Goal: Register for event/course

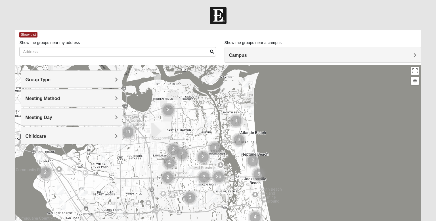
click at [110, 83] on div "Group Type" at bounding box center [71, 79] width 101 height 17
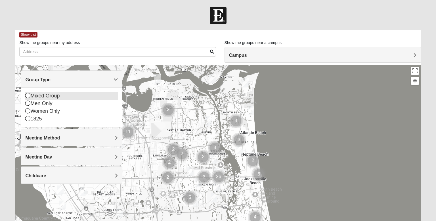
click at [27, 94] on icon at bounding box center [27, 95] width 5 height 5
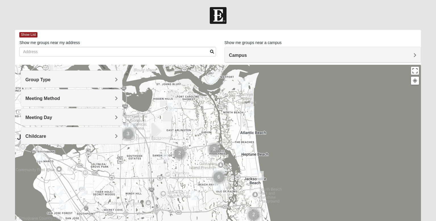
click at [111, 97] on h4 "Meeting Method" at bounding box center [71, 98] width 92 height 5
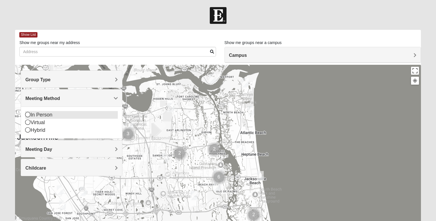
click at [45, 116] on div "In Person" at bounding box center [71, 115] width 92 height 8
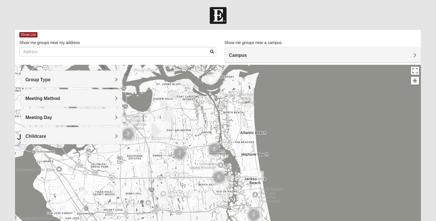
click at [101, 113] on div "Meeting Day" at bounding box center [71, 116] width 101 height 17
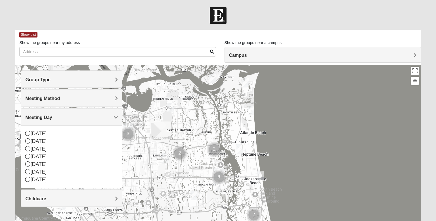
click at [101, 113] on div "Meeting Day" at bounding box center [71, 116] width 101 height 17
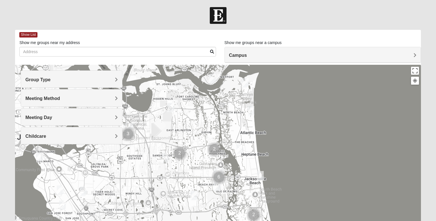
click at [100, 128] on div "Childcare" at bounding box center [71, 135] width 101 height 17
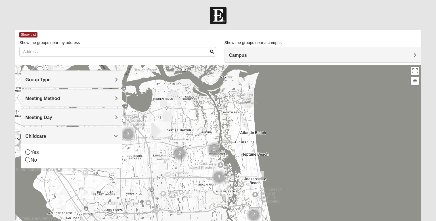
click at [100, 128] on div "Childcare" at bounding box center [71, 135] width 101 height 17
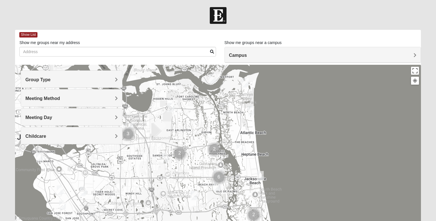
click at [171, 109] on img "Mixed Vilagi 32225" at bounding box center [170, 107] width 7 height 9
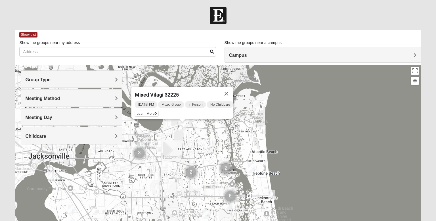
drag, startPoint x: 162, startPoint y: 128, endPoint x: 174, endPoint y: 130, distance: 12.9
click at [174, 130] on div "Mixed Vilagi 32225 Wednesday PM Mixed Group In Person No Childcare Learn More" at bounding box center [217, 178] width 405 height 227
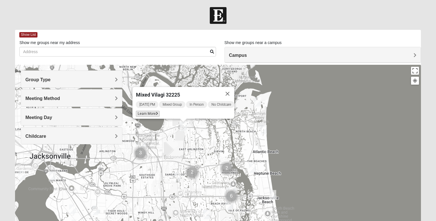
click at [156, 112] on icon at bounding box center [157, 113] width 2 height 3
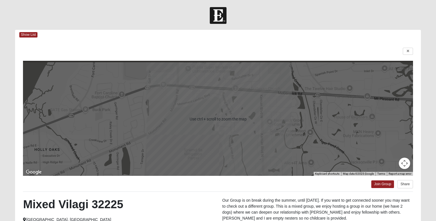
scroll to position [86, 0]
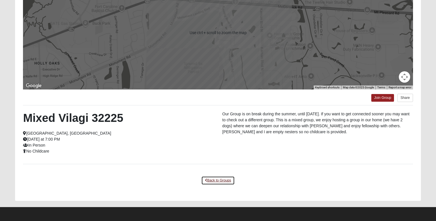
click at [226, 182] on link "Back to Groups" at bounding box center [217, 180] width 33 height 9
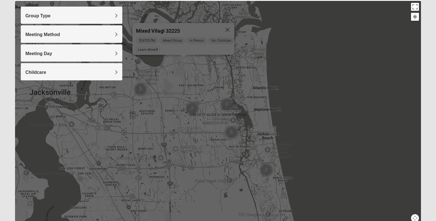
scroll to position [61, 0]
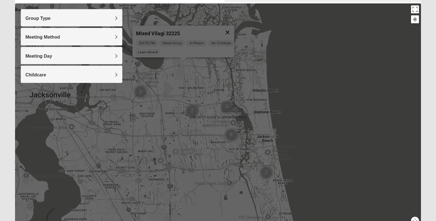
click at [234, 28] on button "Close" at bounding box center [228, 33] width 14 height 14
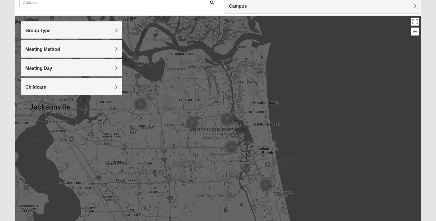
scroll to position [48, 0]
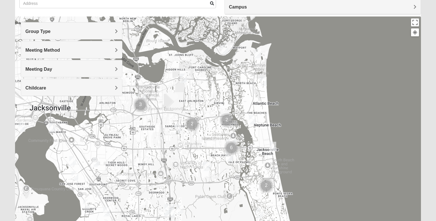
click at [224, 47] on img "Mixed Dunton/Cohill 32226" at bounding box center [224, 49] width 7 height 9
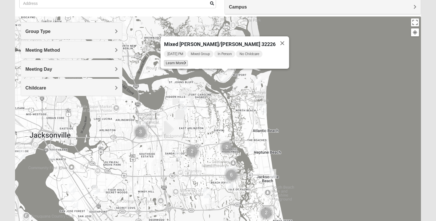
click at [188, 60] on span "Learn More" at bounding box center [176, 63] width 24 height 6
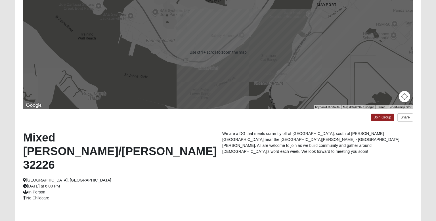
scroll to position [68, 0]
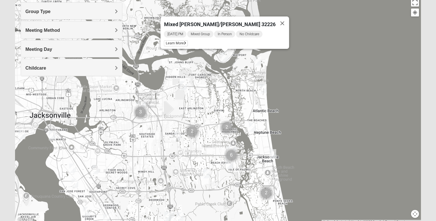
click at [259, 63] on img "Mixed Reed-Watkins 32266" at bounding box center [257, 60] width 7 height 9
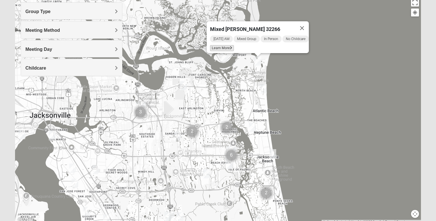
click at [226, 45] on span "Learn More" at bounding box center [222, 48] width 24 height 6
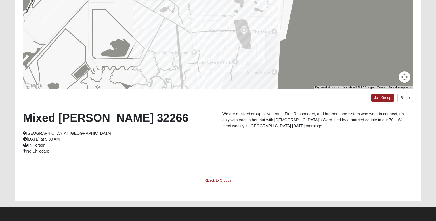
scroll to position [0, 0]
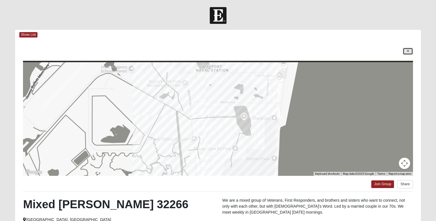
click at [409, 52] on icon at bounding box center [408, 50] width 2 height 3
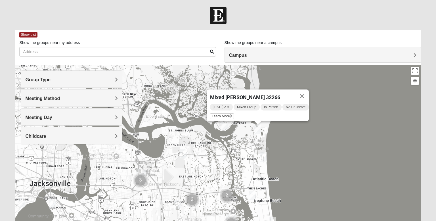
click at [264, 161] on img "Mixed Lammie 32233" at bounding box center [263, 156] width 7 height 9
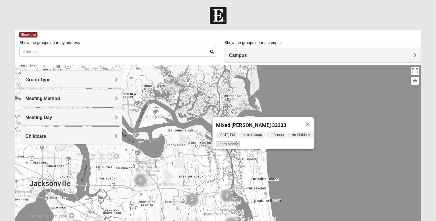
click at [224, 142] on span "Learn More" at bounding box center [228, 144] width 24 height 6
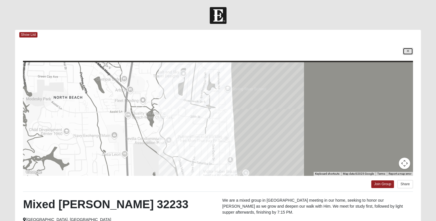
click at [407, 49] on link at bounding box center [408, 51] width 10 height 7
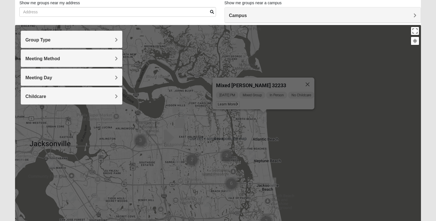
scroll to position [41, 0]
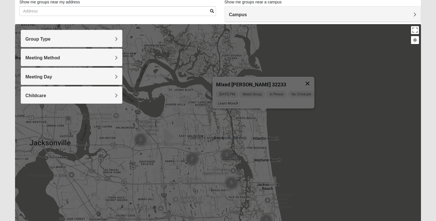
click at [306, 85] on button "Close" at bounding box center [308, 84] width 14 height 14
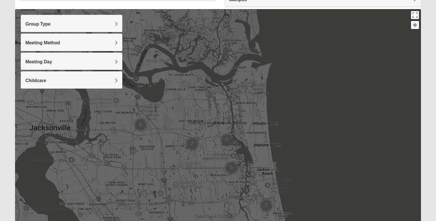
scroll to position [56, 0]
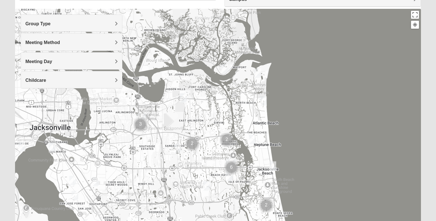
click at [185, 101] on img "Mixed Vilagi 32225" at bounding box center [183, 97] width 7 height 9
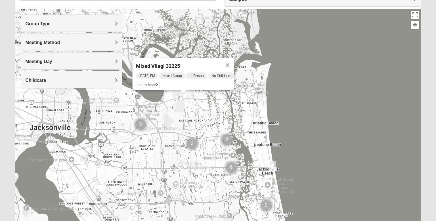
click at [176, 147] on img "Mixed Davis 32246" at bounding box center [177, 148] width 7 height 9
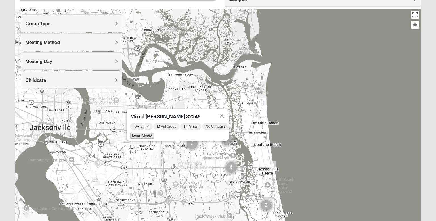
click at [140, 132] on span "Learn More" at bounding box center [142, 135] width 24 height 6
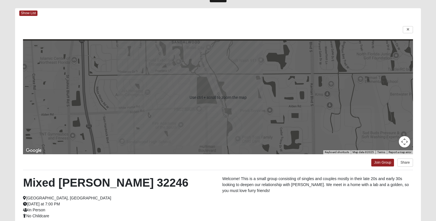
scroll to position [0, 0]
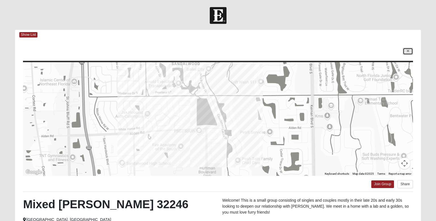
click at [408, 51] on icon at bounding box center [408, 50] width 2 height 3
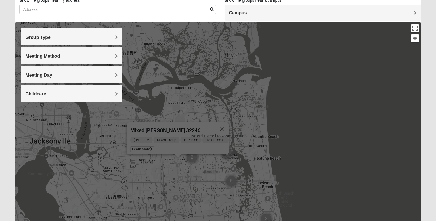
scroll to position [45, 0]
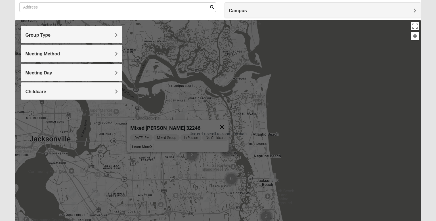
click at [226, 122] on button "Close" at bounding box center [222, 127] width 14 height 14
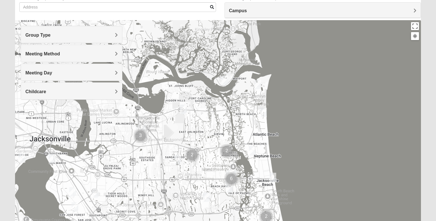
click at [102, 52] on h4 "Meeting Method" at bounding box center [71, 53] width 92 height 5
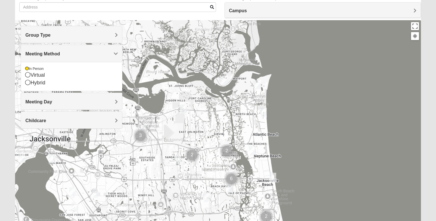
click at [102, 52] on h4 "Meeting Method" at bounding box center [71, 53] width 92 height 5
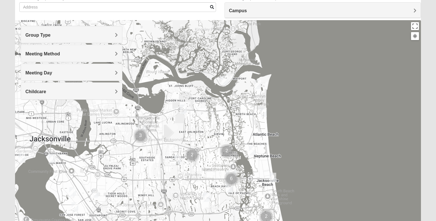
click at [102, 40] on div "Group Type" at bounding box center [71, 34] width 101 height 17
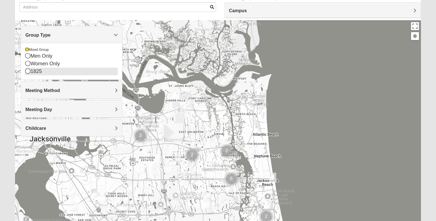
click at [30, 73] on icon at bounding box center [27, 70] width 5 height 5
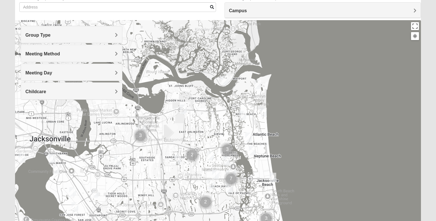
click at [107, 35] on h4 "Group Type" at bounding box center [71, 34] width 92 height 5
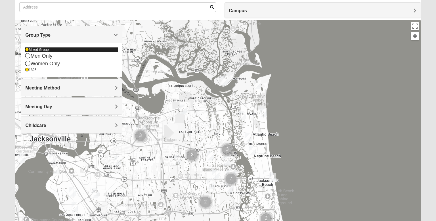
click at [37, 48] on div "Mixed Group" at bounding box center [71, 49] width 92 height 5
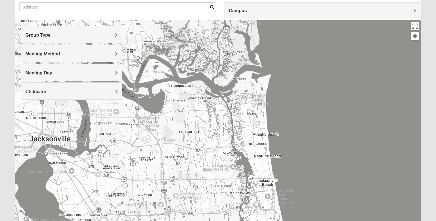
click at [60, 35] on h4 "Group Type" at bounding box center [71, 34] width 92 height 5
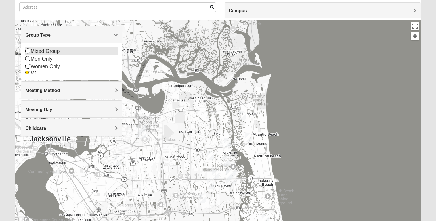
click at [45, 49] on div "Mixed Group" at bounding box center [71, 51] width 92 height 8
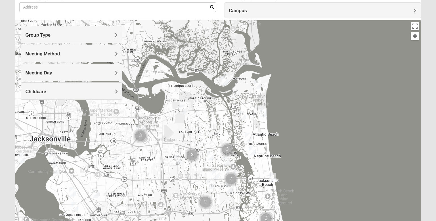
click at [241, 113] on img "1825 Mixed Curry 32233" at bounding box center [242, 115] width 7 height 9
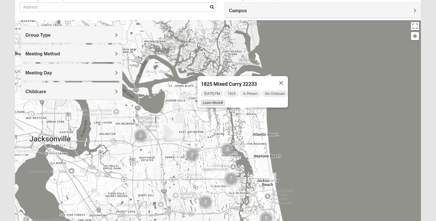
click at [215, 101] on span "Learn More" at bounding box center [213, 103] width 24 height 6
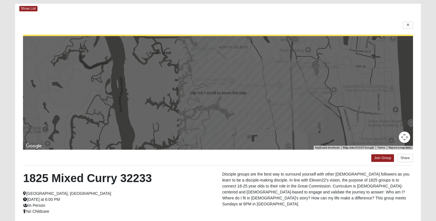
scroll to position [20, 0]
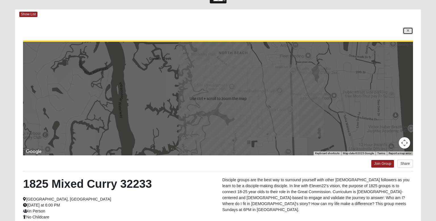
click at [407, 30] on icon at bounding box center [408, 30] width 2 height 3
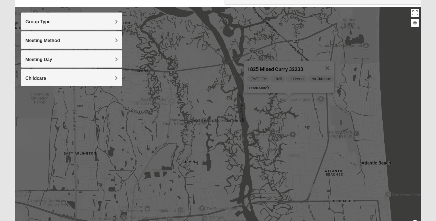
scroll to position [59, 0]
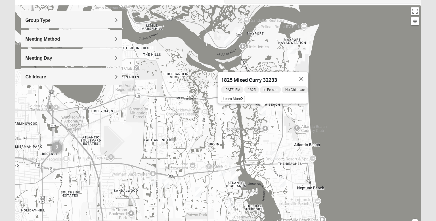
drag, startPoint x: 109, startPoint y: 148, endPoint x: 162, endPoint y: 133, distance: 55.2
click at [162, 133] on div "1825 Mixed Curry 32233 Sunday PM 1825 In Person No Childcare Learn More" at bounding box center [217, 118] width 405 height 227
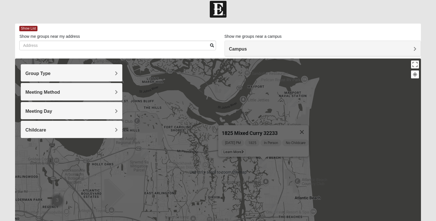
scroll to position [4, 0]
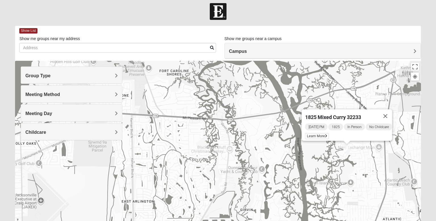
drag, startPoint x: 178, startPoint y: 143, endPoint x: 186, endPoint y: 60, distance: 84.1
click at [186, 60] on div "Show List Loading Groups Keywords Filter Additional Filters Campus [GEOGRAPHIC_…" at bounding box center [217, 157] width 405 height 262
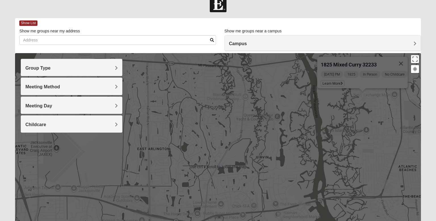
scroll to position [12, 0]
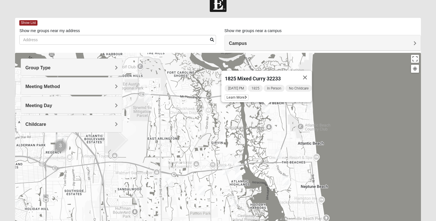
drag, startPoint x: 185, startPoint y: 136, endPoint x: 177, endPoint y: 137, distance: 8.3
click at [177, 137] on div "1825 Mixed Curry 32233 Sunday PM 1825 In Person No Childcare Learn More" at bounding box center [217, 166] width 405 height 227
click at [279, 154] on img "1825 Mixed Arola 32233" at bounding box center [278, 153] width 7 height 9
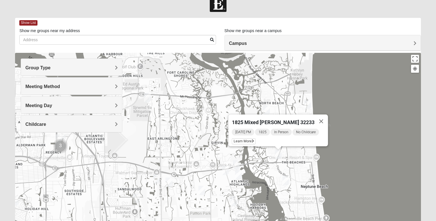
click at [253, 103] on div "1825 Mixed Arola 32233 Monday PM 1825 In Person No Childcare Learn More" at bounding box center [217, 166] width 405 height 227
click at [249, 104] on div "1825 Mixed Arola 32233 Monday PM 1825 In Person No Childcare Learn More" at bounding box center [217, 166] width 405 height 227
click at [320, 115] on button "Close" at bounding box center [321, 121] width 14 height 14
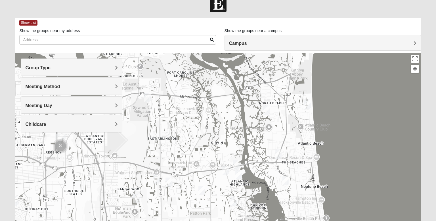
click at [238, 161] on img "1825 Womens Carkhuff 32224" at bounding box center [236, 164] width 7 height 9
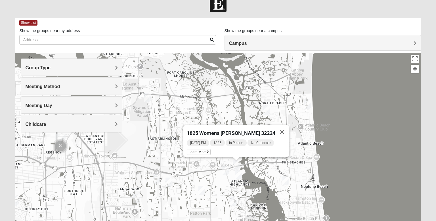
click at [200, 189] on img "1825 Mixed Annis 32246" at bounding box center [201, 190] width 7 height 9
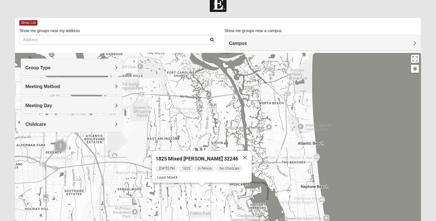
click at [235, 199] on img "1825 Womens Wood 32224" at bounding box center [233, 200] width 7 height 9
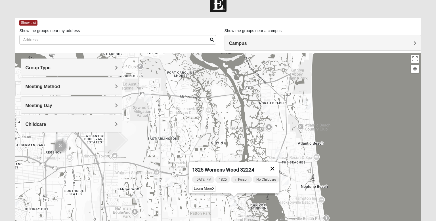
click at [276, 162] on button "Close" at bounding box center [273, 169] width 14 height 14
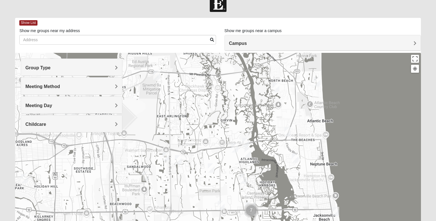
drag, startPoint x: 222, startPoint y: 184, endPoint x: 231, endPoint y: 161, distance: 25.3
click at [231, 161] on div at bounding box center [217, 166] width 405 height 227
click at [222, 204] on img "1825 Womens Annis/Ferguson 32246" at bounding box center [221, 205] width 7 height 9
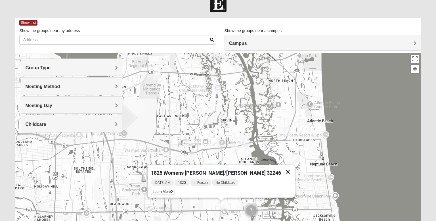
click at [281, 166] on button "Close" at bounding box center [288, 172] width 14 height 14
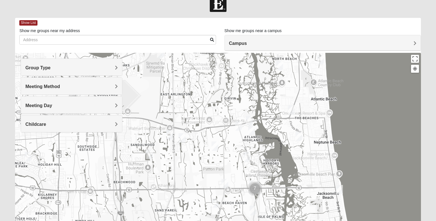
drag, startPoint x: 236, startPoint y: 180, endPoint x: 244, endPoint y: 143, distance: 38.0
click at [244, 143] on div at bounding box center [217, 166] width 405 height 227
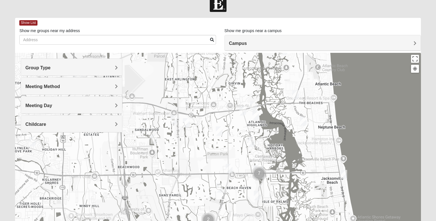
click at [220, 186] on img "1825 Mens Cason 32224" at bounding box center [219, 187] width 7 height 9
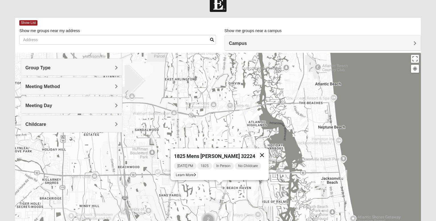
click at [263, 151] on button "Close" at bounding box center [262, 155] width 14 height 14
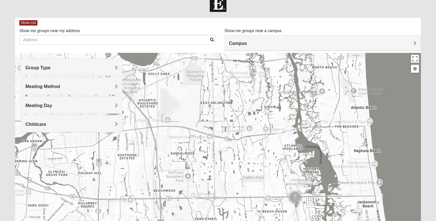
drag, startPoint x: 200, startPoint y: 151, endPoint x: 237, endPoint y: 175, distance: 44.2
click at [237, 175] on div at bounding box center [217, 166] width 405 height 227
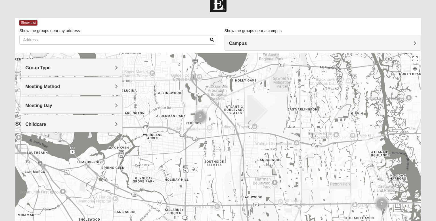
drag, startPoint x: 104, startPoint y: 150, endPoint x: 192, endPoint y: 156, distance: 88.2
click at [192, 156] on div at bounding box center [217, 166] width 405 height 227
click at [155, 171] on img "1825 Mixed Shamet 32216" at bounding box center [154, 171] width 7 height 9
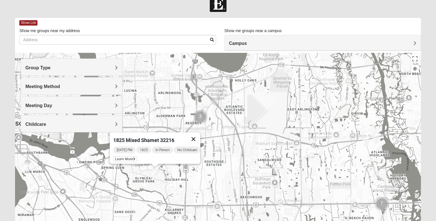
click at [197, 136] on button "Close" at bounding box center [194, 139] width 14 height 14
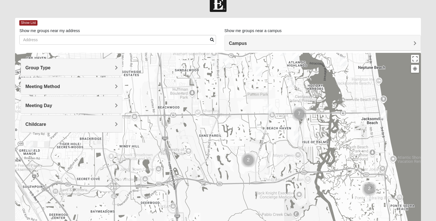
drag, startPoint x: 229, startPoint y: 138, endPoint x: 145, endPoint y: 49, distance: 122.6
click at [145, 49] on div "Show List Loading Groups Keywords Filter Additional Filters Campus [GEOGRAPHIC_…" at bounding box center [217, 149] width 405 height 262
click at [247, 158] on img "Cluster of 2 groups" at bounding box center [248, 160] width 14 height 14
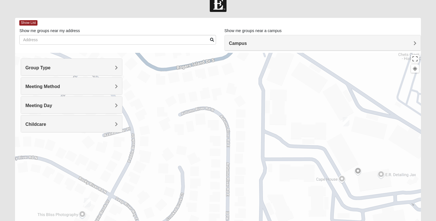
click at [89, 201] on img "1825 Womens Brunetti 32224" at bounding box center [87, 202] width 7 height 9
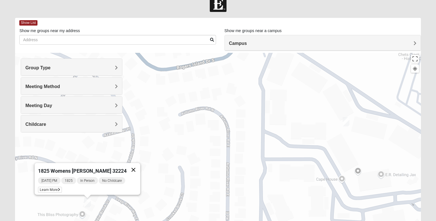
click at [134, 164] on button "Close" at bounding box center [134, 170] width 14 height 14
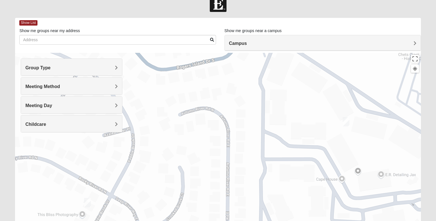
click at [349, 119] on div "To navigate, press the arrow keys." at bounding box center [217, 166] width 405 height 227
click at [347, 122] on img "Mixed Slack 32224" at bounding box center [345, 121] width 7 height 9
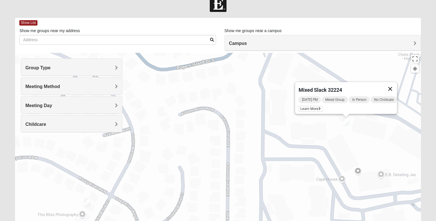
click at [391, 83] on button "Close" at bounding box center [390, 89] width 14 height 14
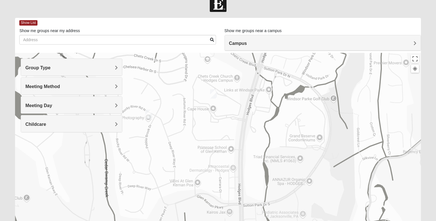
drag, startPoint x: 209, startPoint y: 105, endPoint x: 183, endPoint y: 176, distance: 75.6
click at [183, 176] on div at bounding box center [217, 166] width 405 height 227
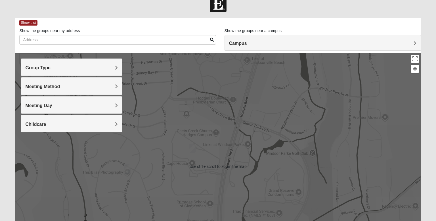
scroll to position [42, 0]
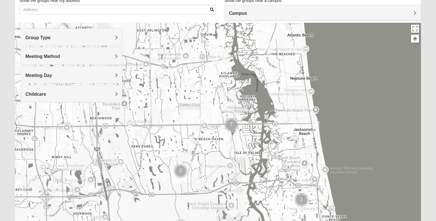
click at [231, 127] on img "Cluster of 7 groups" at bounding box center [231, 124] width 14 height 14
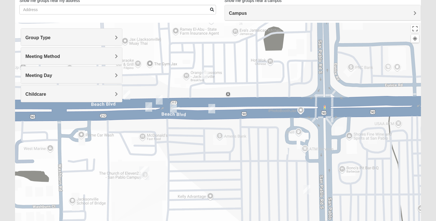
click at [129, 93] on img "1825 Mens Chandler/Johnson 32250" at bounding box center [126, 94] width 7 height 9
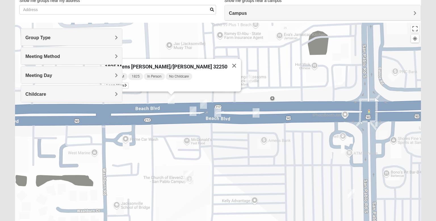
drag, startPoint x: 139, startPoint y: 126, endPoint x: 183, endPoint y: 130, distance: 44.7
click at [183, 130] on div "1825 Mens Chandler/Johnson 32250 Monday AM 1825 In Person No Childcare Learn Mo…" at bounding box center [217, 136] width 405 height 227
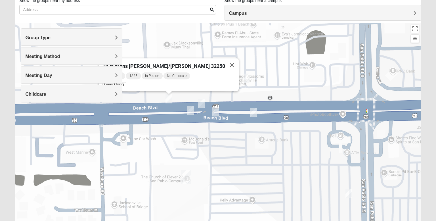
click at [203, 100] on img "On Campus Mixed Long 32250" at bounding box center [201, 103] width 7 height 9
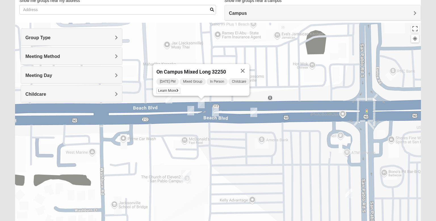
click at [189, 111] on img "On Campus Mixed Smith 32250" at bounding box center [190, 110] width 7 height 9
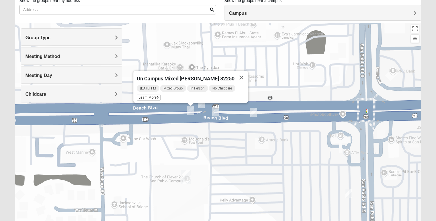
click at [215, 112] on img "On Campus Mixed Vito 32233" at bounding box center [215, 111] width 7 height 9
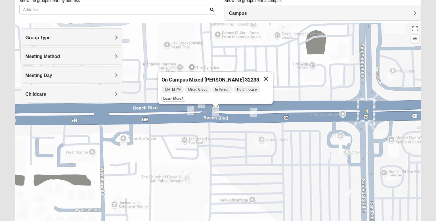
click at [265, 75] on button "Close" at bounding box center [266, 79] width 14 height 14
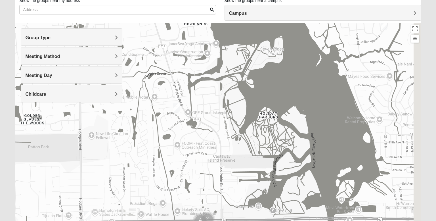
drag, startPoint x: 270, startPoint y: 100, endPoint x: 233, endPoint y: 220, distance: 125.6
click at [233, 220] on div at bounding box center [217, 136] width 405 height 227
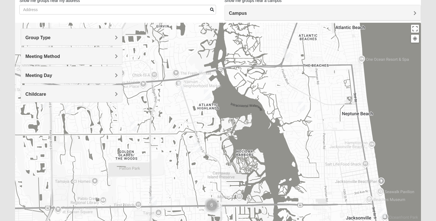
click at [284, 54] on img "1825 Mixed Arola 32233" at bounding box center [286, 53] width 7 height 9
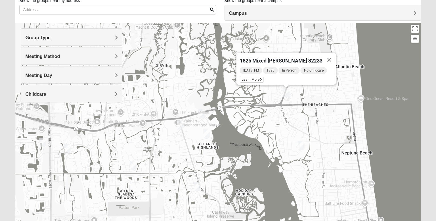
drag, startPoint x: 263, startPoint y: 89, endPoint x: 262, endPoint y: 107, distance: 17.9
click at [262, 107] on div "1825 Mixed Arola 32233 Monday PM 1825 In Person No Childcare Learn More" at bounding box center [217, 136] width 405 height 227
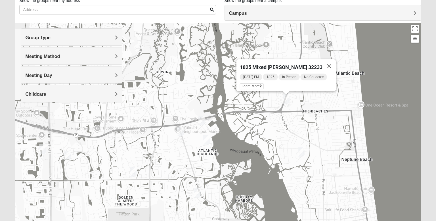
click at [202, 119] on img "1825 Womens Carkhuff 32224" at bounding box center [201, 119] width 7 height 9
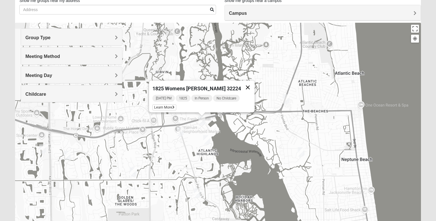
click at [242, 86] on button "Close" at bounding box center [248, 88] width 14 height 14
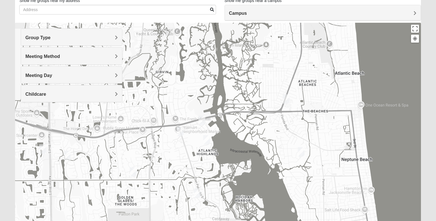
drag, startPoint x: 242, startPoint y: 86, endPoint x: 237, endPoint y: 146, distance: 59.8
click at [237, 146] on div "To navigate, press the arrow keys." at bounding box center [217, 136] width 405 height 227
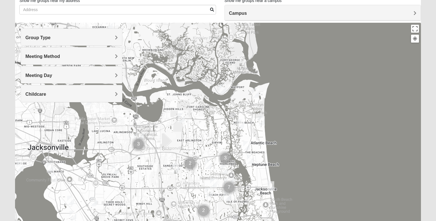
click at [240, 121] on img "1825 Mixed Curry 32233" at bounding box center [240, 123] width 7 height 9
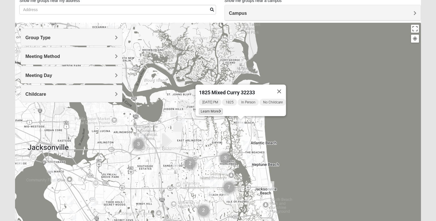
click at [212, 109] on span "Learn More" at bounding box center [211, 111] width 24 height 6
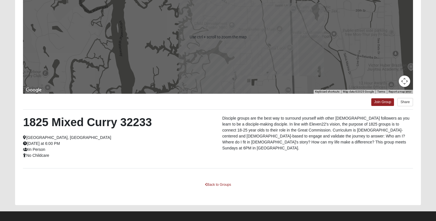
scroll to position [84, 0]
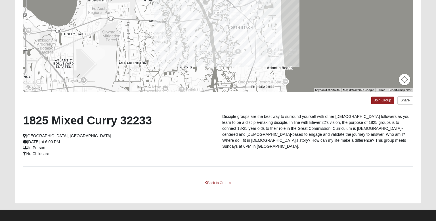
drag, startPoint x: 206, startPoint y: 72, endPoint x: 200, endPoint y: 52, distance: 20.7
click at [200, 52] on div at bounding box center [218, 34] width 390 height 113
click at [382, 100] on link "Join Group" at bounding box center [382, 100] width 23 height 8
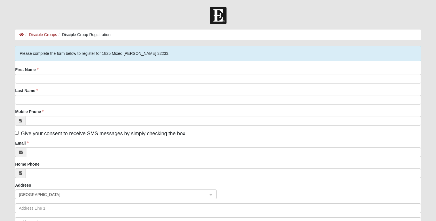
click at [233, 83] on div "First Name Last Name Mobile Phone Give your consent to receive SMS messages by …" at bounding box center [217, 156] width 405 height 178
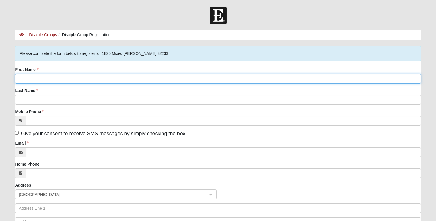
click at [229, 82] on input "First Name" at bounding box center [217, 79] width 405 height 10
type input "Gabriella"
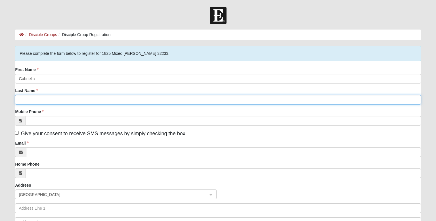
type input "[PERSON_NAME]"
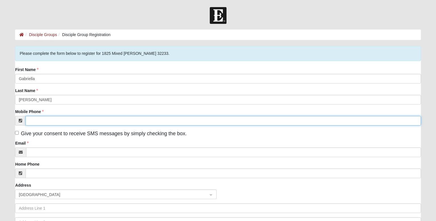
type input "[PHONE_NUMBER]"
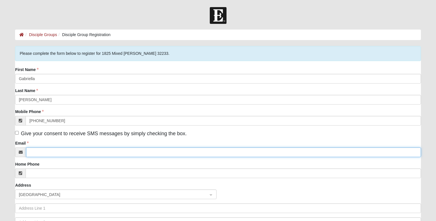
type input "[EMAIL_ADDRESS][DOMAIN_NAME]"
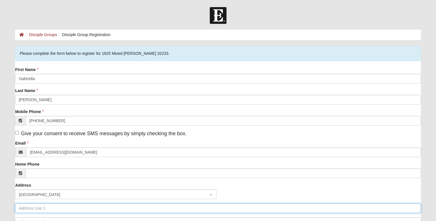
type input "[STREET_ADDRESS]"
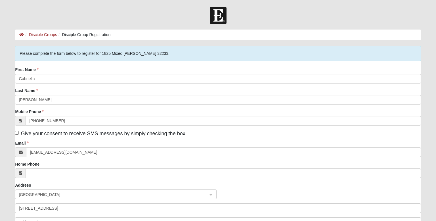
type input "Jacksonville"
type input "32225"
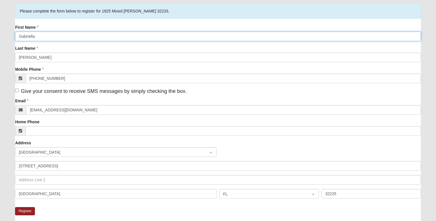
scroll to position [43, 0]
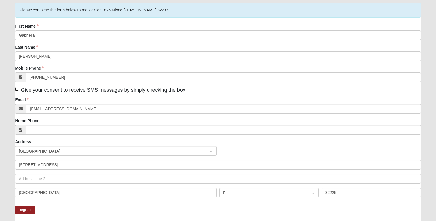
click at [17, 89] on input "Give your consent to receive SMS messages by simply checking the box." at bounding box center [17, 89] width 4 height 4
checkbox input "true"
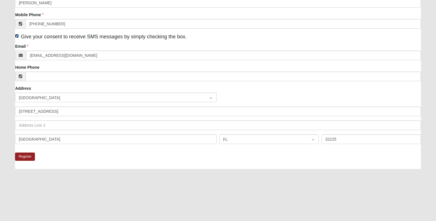
scroll to position [101, 0]
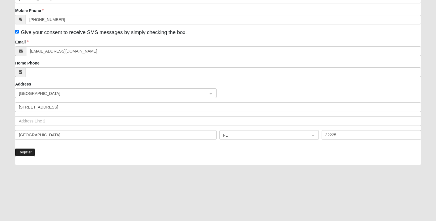
click at [26, 150] on button "Register" at bounding box center [25, 152] width 20 height 8
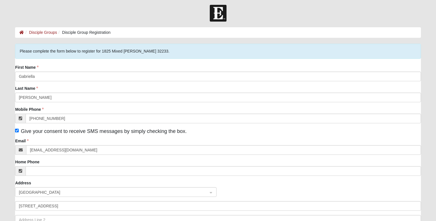
scroll to position [0, 0]
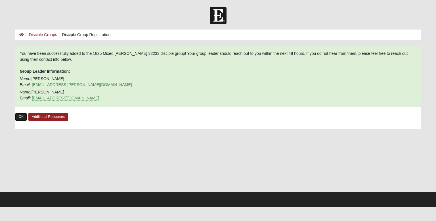
click at [24, 120] on link "OK" at bounding box center [21, 117] width 12 height 8
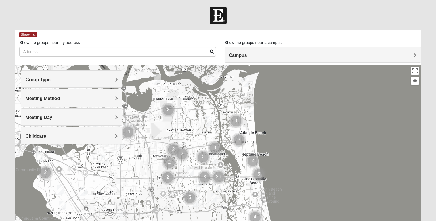
click at [158, 82] on img "Womens Nield 32225" at bounding box center [157, 78] width 7 height 9
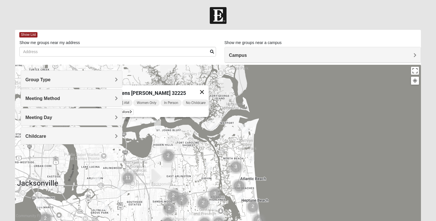
click at [205, 89] on button "Close" at bounding box center [202, 92] width 14 height 14
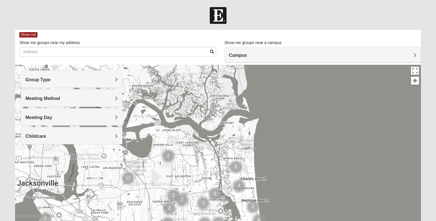
click at [103, 82] on h4 "Group Type" at bounding box center [71, 79] width 92 height 5
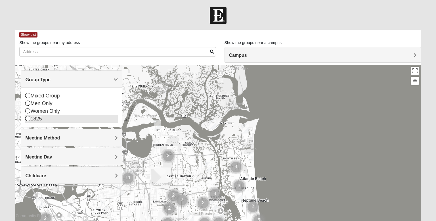
click at [74, 121] on div "1825" at bounding box center [71, 119] width 92 height 8
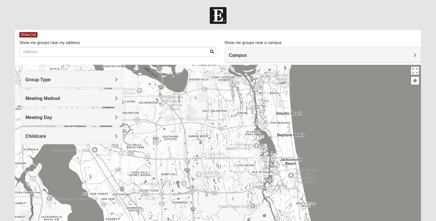
drag, startPoint x: 151, startPoint y: 157, endPoint x: 187, endPoint y: 91, distance: 74.9
click at [187, 91] on div at bounding box center [217, 178] width 405 height 227
click at [142, 144] on div at bounding box center [217, 178] width 405 height 227
click at [162, 118] on button "Close" at bounding box center [162, 124] width 14 height 14
click at [143, 142] on img "1825 Mixed Shamet 32216" at bounding box center [140, 139] width 7 height 9
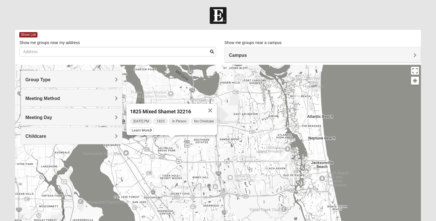
drag, startPoint x: 148, startPoint y: 144, endPoint x: 180, endPoint y: 147, distance: 31.9
click at [180, 147] on div "1825 Mixed Shamet 32216 [DATE] PM 1825 In Person No Childcare Learn More" at bounding box center [217, 178] width 405 height 227
click at [216, 104] on button "Close" at bounding box center [210, 111] width 14 height 14
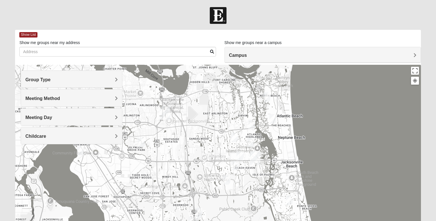
drag, startPoint x: 212, startPoint y: 149, endPoint x: 181, endPoint y: 148, distance: 30.9
click at [181, 148] on div at bounding box center [217, 178] width 405 height 227
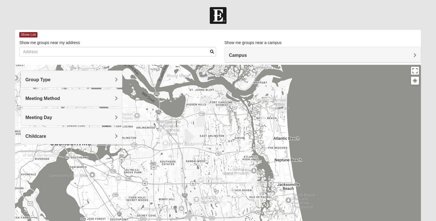
drag, startPoint x: 270, startPoint y: 135, endPoint x: 266, endPoint y: 157, distance: 22.0
click at [266, 157] on div at bounding box center [217, 178] width 405 height 227
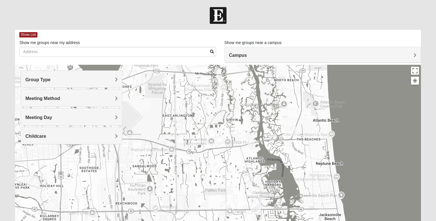
click at [254, 145] on img "1825 Womens Carkhuff 32224" at bounding box center [251, 141] width 7 height 9
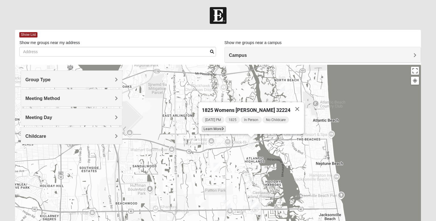
click at [226, 129] on span "Learn More" at bounding box center [214, 129] width 24 height 6
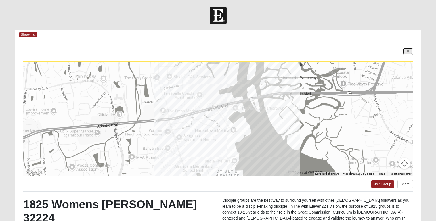
click at [407, 54] on link at bounding box center [408, 51] width 10 height 7
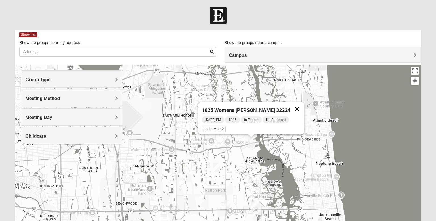
click at [293, 106] on button "Close" at bounding box center [297, 109] width 14 height 14
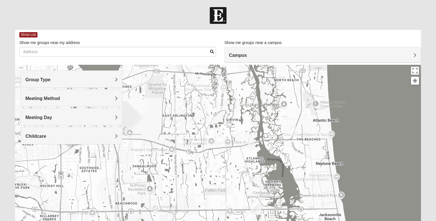
click at [248, 177] on img "1825 Womens Wood 32224" at bounding box center [248, 177] width 7 height 9
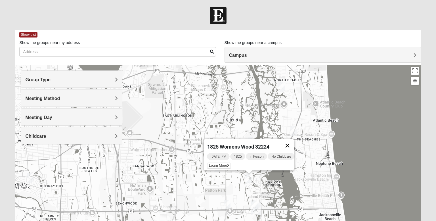
click at [291, 141] on button "Close" at bounding box center [288, 146] width 14 height 14
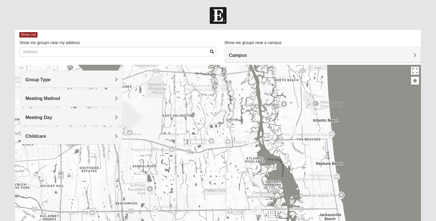
click at [253, 143] on img "1825 Womens Carkhuff 32224" at bounding box center [251, 141] width 7 height 9
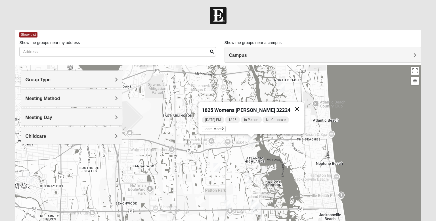
click at [294, 106] on button "Close" at bounding box center [297, 109] width 14 height 14
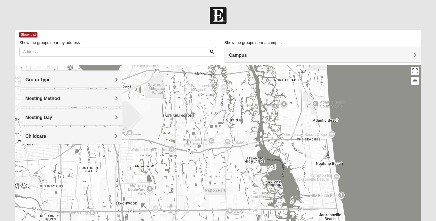
click at [218, 168] on img "1825 Mixed Annis 32246" at bounding box center [216, 167] width 7 height 9
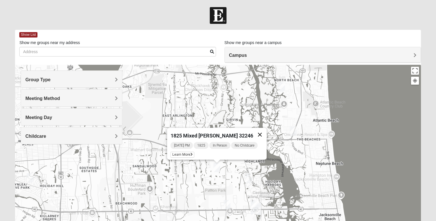
click at [258, 132] on button "Close" at bounding box center [260, 135] width 14 height 14
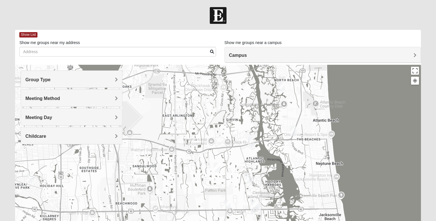
click at [249, 177] on img "1825 Womens Wood 32224" at bounding box center [248, 177] width 7 height 9
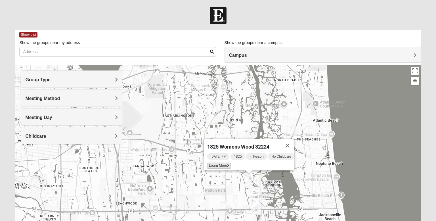
click at [227, 164] on icon at bounding box center [228, 165] width 2 height 3
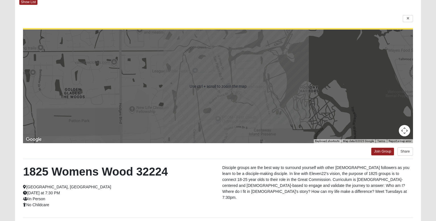
scroll to position [33, 0]
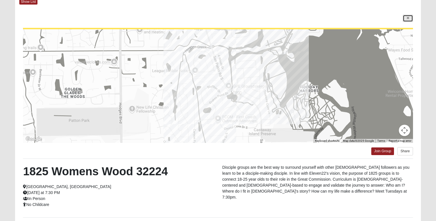
click at [407, 18] on icon at bounding box center [408, 17] width 2 height 3
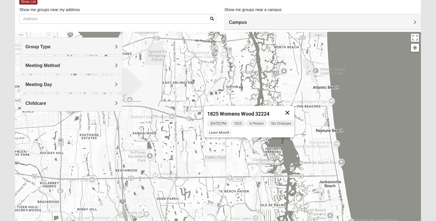
click at [291, 111] on button "Close" at bounding box center [288, 113] width 14 height 14
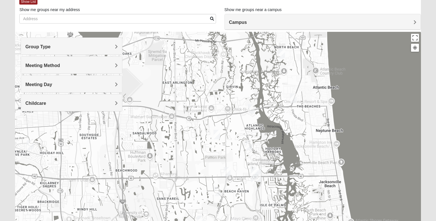
click at [281, 53] on img "1825 Mixed Curry 32233" at bounding box center [281, 53] width 7 height 9
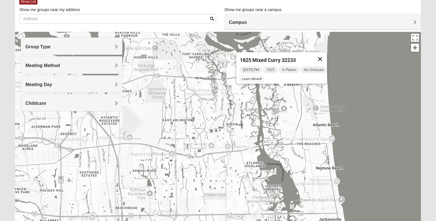
click at [319, 53] on button "Close" at bounding box center [320, 59] width 14 height 14
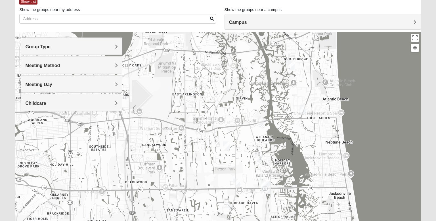
drag, startPoint x: 258, startPoint y: 131, endPoint x: 268, endPoint y: 105, distance: 28.0
click at [268, 105] on div at bounding box center [217, 145] width 405 height 227
click at [228, 146] on img "1825 Mixed Annis 32246" at bounding box center [226, 145] width 7 height 9
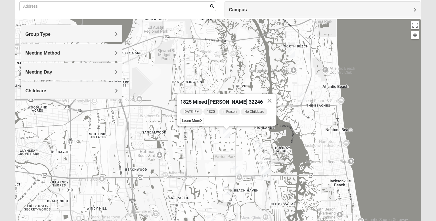
scroll to position [47, 0]
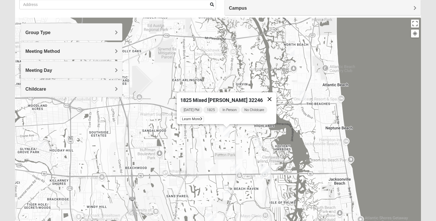
click at [266, 97] on button "Close" at bounding box center [270, 99] width 14 height 14
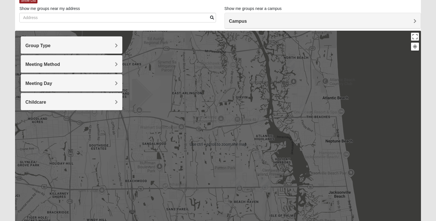
scroll to position [31, 0]
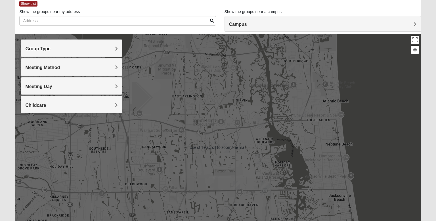
click at [290, 72] on img "1825 Mixed Curry 32233" at bounding box center [291, 67] width 7 height 9
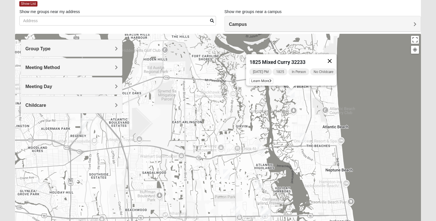
click at [330, 58] on button "Close" at bounding box center [330, 61] width 14 height 14
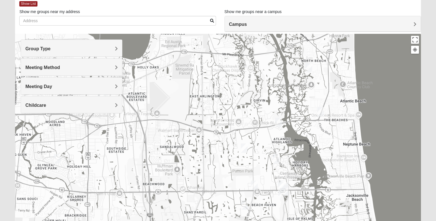
drag, startPoint x: 227, startPoint y: 132, endPoint x: 246, endPoint y: 106, distance: 32.7
click at [246, 106] on div at bounding box center [217, 147] width 405 height 227
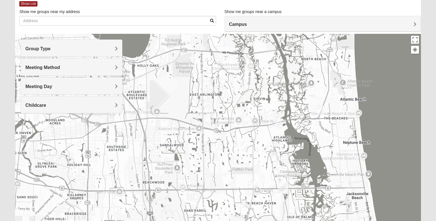
click at [252, 178] on div at bounding box center [217, 147] width 405 height 227
click at [253, 181] on img "1825 Womens Annis/Ferguson 32246" at bounding box center [254, 183] width 7 height 9
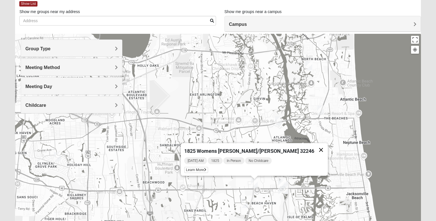
click at [314, 148] on button "Close" at bounding box center [321, 150] width 14 height 14
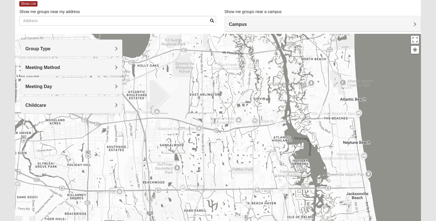
click at [245, 200] on img "1825 Mens Cason 32224" at bounding box center [244, 202] width 7 height 9
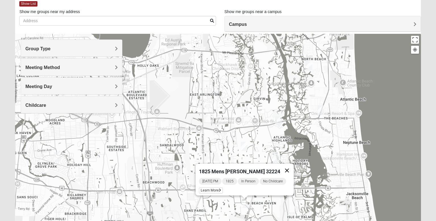
click at [291, 165] on button "Close" at bounding box center [287, 170] width 14 height 14
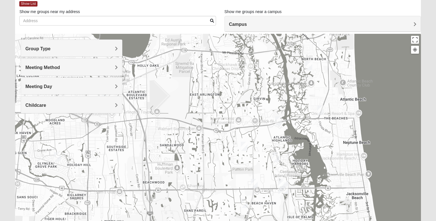
click at [280, 183] on img "San Pablo" at bounding box center [283, 187] width 10 height 14
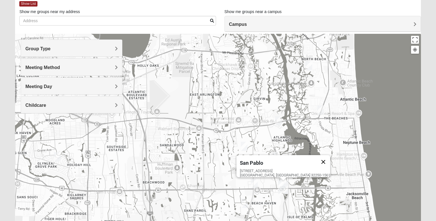
click at [316, 155] on button "Close" at bounding box center [323, 162] width 14 height 14
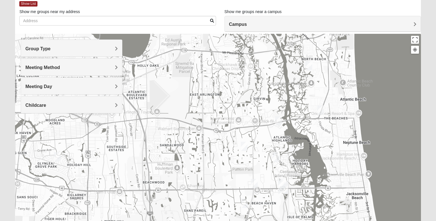
click at [278, 180] on img "San Pablo" at bounding box center [283, 187] width 10 height 14
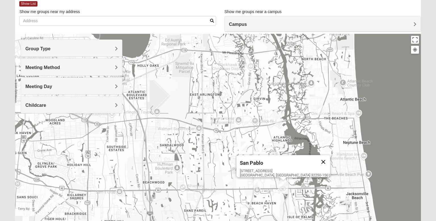
click at [316, 156] on button "Close" at bounding box center [323, 162] width 14 height 14
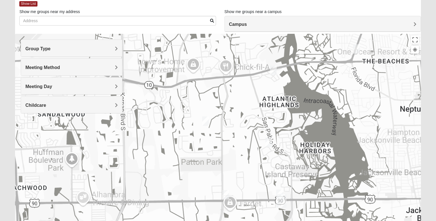
scroll to position [21, 0]
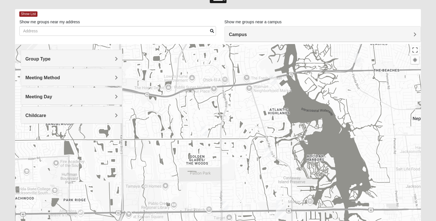
click at [279, 201] on img "1825 Mens Chandler/Johnson 32250" at bounding box center [279, 204] width 7 height 9
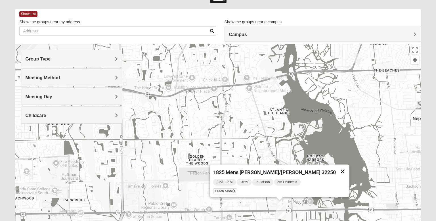
click at [336, 166] on button "Close" at bounding box center [343, 171] width 14 height 14
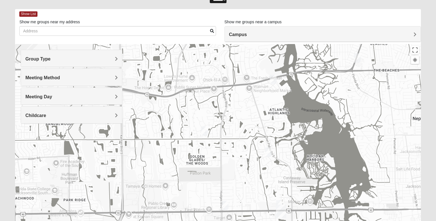
click at [202, 135] on img "1825 Mixed Annis 32246" at bounding box center [204, 130] width 7 height 9
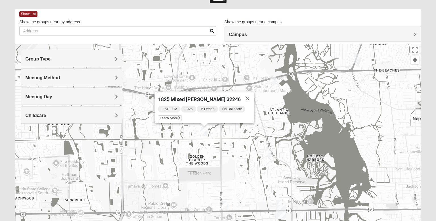
click at [274, 152] on div "1825 Mixed [PERSON_NAME] 32246 [DATE] PM 1825 In Person No Childcare Learn More" at bounding box center [217, 157] width 405 height 227
click at [271, 153] on img "1825 Womens Wood 32224" at bounding box center [268, 151] width 7 height 9
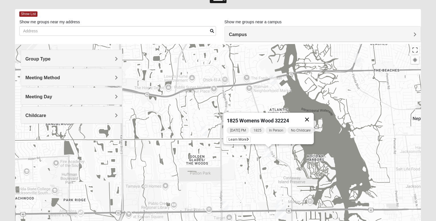
click at [313, 113] on button "Close" at bounding box center [307, 120] width 14 height 14
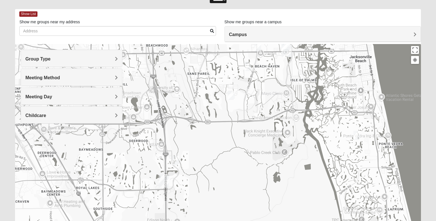
drag, startPoint x: 221, startPoint y: 143, endPoint x: 233, endPoint y: 27, distance: 116.6
click at [233, 27] on div "Show List Loading Groups Keywords Filter Additional Filters Campus [GEOGRAPHIC_…" at bounding box center [217, 140] width 405 height 262
click at [163, 180] on img "Baymeadows" at bounding box center [164, 180] width 10 height 14
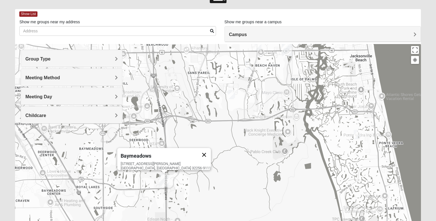
click at [197, 155] on button "Close" at bounding box center [204, 155] width 14 height 14
click at [176, 162] on img "1825 Mixed Logue 32256" at bounding box center [175, 159] width 7 height 9
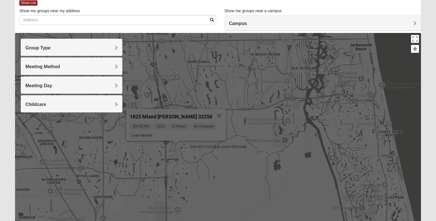
scroll to position [33, 0]
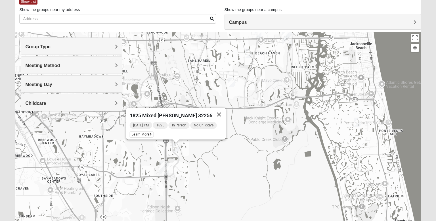
click at [217, 111] on button "Close" at bounding box center [219, 115] width 14 height 14
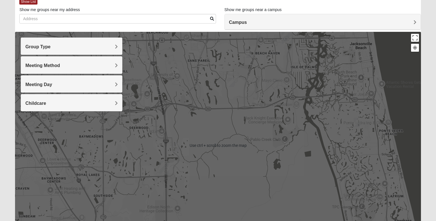
scroll to position [0, 0]
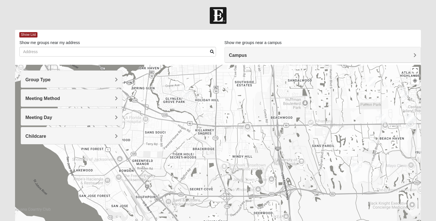
drag, startPoint x: 245, startPoint y: 143, endPoint x: 369, endPoint y: 196, distance: 134.8
click at [369, 196] on div at bounding box center [217, 178] width 405 height 227
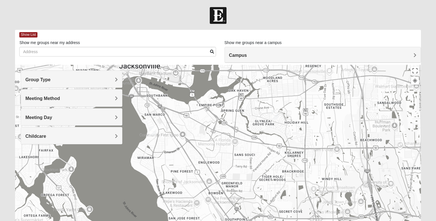
drag, startPoint x: 231, startPoint y: 144, endPoint x: 322, endPoint y: 168, distance: 93.7
click at [322, 168] on div at bounding box center [217, 178] width 405 height 227
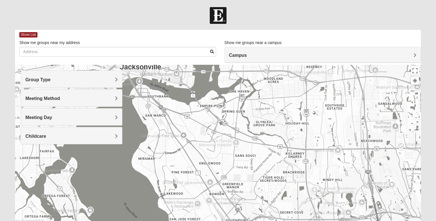
click at [154, 129] on img "1825 Mixed Chamberlian/Hicks 32207" at bounding box center [153, 131] width 7 height 9
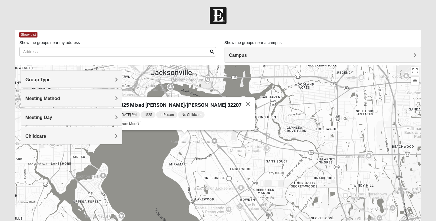
drag, startPoint x: 171, startPoint y: 144, endPoint x: 203, endPoint y: 150, distance: 32.0
click at [203, 150] on div "1825 Mixed [PERSON_NAME]/[PERSON_NAME] 32207 [DATE] PM 1825 In Person No Childc…" at bounding box center [217, 178] width 405 height 227
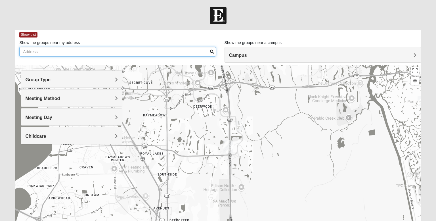
drag, startPoint x: 239, startPoint y: 158, endPoint x: 38, endPoint y: 18, distance: 245.3
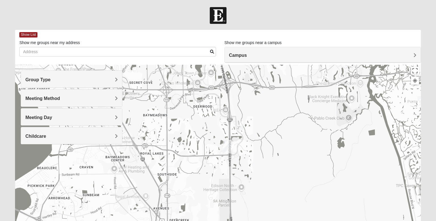
click at [38, 18] on form "Log In Find A Group Error Show List Loading Groups" at bounding box center [218, 159] width 436 height 305
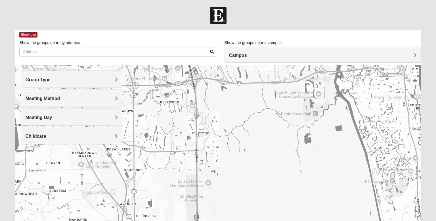
drag, startPoint x: 199, startPoint y: 92, endPoint x: 199, endPoint y: 129, distance: 37.2
click at [199, 129] on div "1825 Mixed [PERSON_NAME]/[PERSON_NAME] 32207 [DATE] PM 1825 In Person No Childc…" at bounding box center [217, 178] width 405 height 227
click at [210, 121] on img "1825 Mixed Logue 32256" at bounding box center [206, 121] width 7 height 9
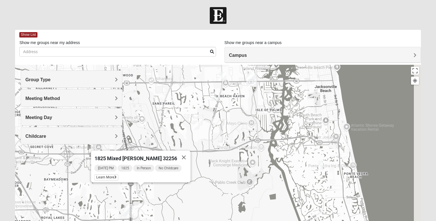
drag, startPoint x: 299, startPoint y: 113, endPoint x: 232, endPoint y: 180, distance: 94.1
click at [232, 180] on div "1825 Mixed [PERSON_NAME] 32256 [DATE] PM 1825 In Person No Childcare Learn More" at bounding box center [217, 178] width 405 height 227
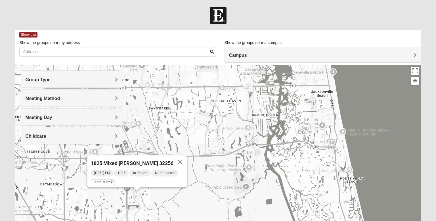
click at [318, 177] on div "1825 Mixed [PERSON_NAME] 32256 [DATE] PM 1825 In Person No Childcare Learn More" at bounding box center [217, 178] width 405 height 227
click at [319, 173] on img "1825 Mixed Gatewood/Morales 32082" at bounding box center [318, 169] width 7 height 9
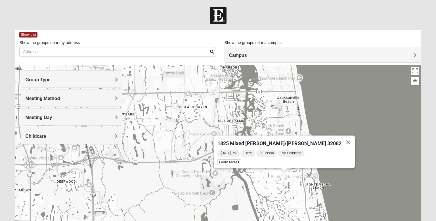
drag, startPoint x: 271, startPoint y: 177, endPoint x: 235, endPoint y: 184, distance: 35.8
click at [235, 184] on div "1825 Mixed [PERSON_NAME]/[PERSON_NAME] 32082 [DATE] PM 1825 In Person No Childc…" at bounding box center [217, 178] width 405 height 227
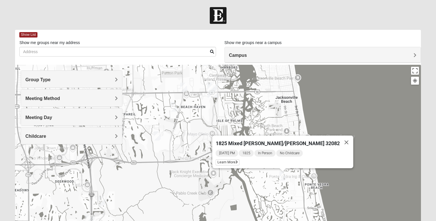
click at [156, 134] on img "1825 Womens Brunetti 32224" at bounding box center [157, 135] width 7 height 9
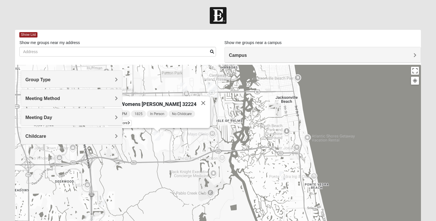
drag, startPoint x: 170, startPoint y: 137, endPoint x: 197, endPoint y: 159, distance: 34.1
click at [197, 159] on div "1825 Womens [PERSON_NAME] 32224 [DATE] PM 1825 In Person No Childcare Learn More" at bounding box center [217, 178] width 405 height 227
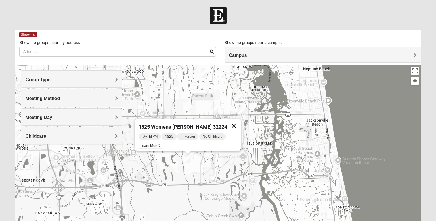
click at [231, 123] on button "Close" at bounding box center [234, 126] width 14 height 14
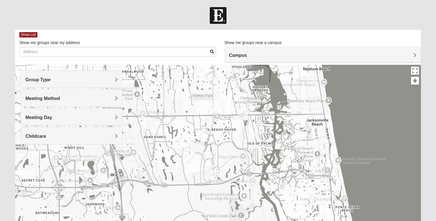
click at [206, 129] on img "1825 Mens Cason 32224" at bounding box center [204, 129] width 7 height 9
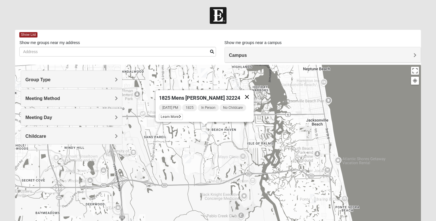
click at [251, 90] on button "Close" at bounding box center [247, 97] width 14 height 14
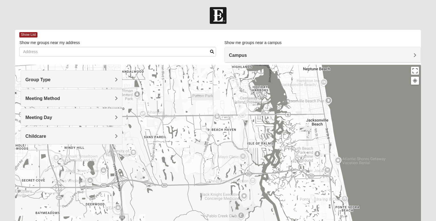
click at [212, 109] on img "1825 Womens Annis/Ferguson 32246" at bounding box center [214, 109] width 7 height 9
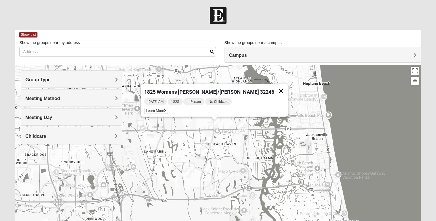
click at [274, 89] on button "Close" at bounding box center [281, 91] width 14 height 14
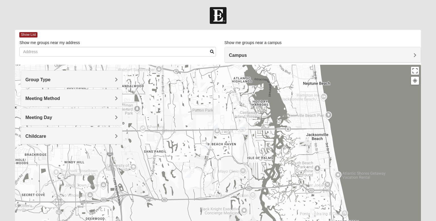
click at [237, 96] on img "1825 Womens Wood 32224" at bounding box center [236, 97] width 7 height 9
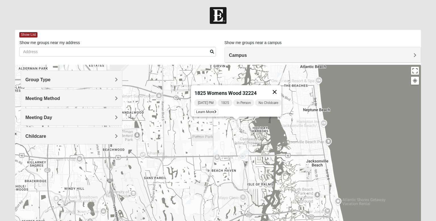
click at [279, 89] on button "Close" at bounding box center [275, 92] width 14 height 14
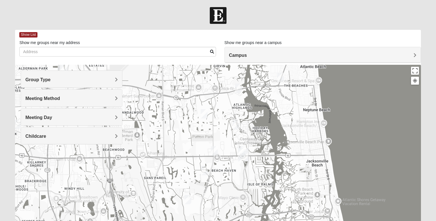
click at [206, 112] on img "1825 Mixed Annis 32246" at bounding box center [204, 113] width 7 height 9
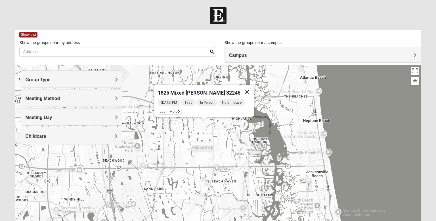
click at [243, 88] on button "Close" at bounding box center [247, 92] width 14 height 14
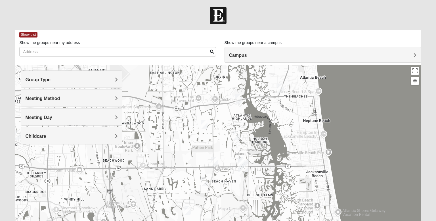
click at [239, 101] on img "1825 Womens Carkhuff 32224" at bounding box center [238, 98] width 7 height 9
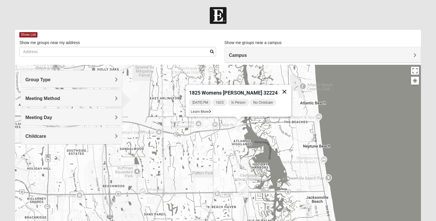
click at [277, 90] on button "Close" at bounding box center [284, 92] width 14 height 14
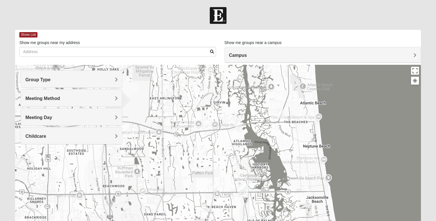
click at [285, 119] on div "To navigate, press the arrow keys." at bounding box center [217, 178] width 405 height 227
click at [282, 115] on img "1825 Mixed Arola 32233" at bounding box center [280, 113] width 7 height 9
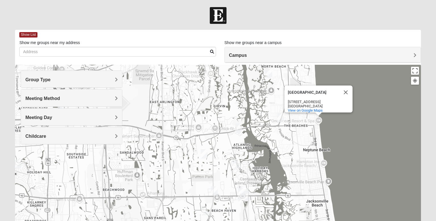
click at [276, 114] on div "[GEOGRAPHIC_DATA] [STREET_ADDRESS] View on Google Maps" at bounding box center [217, 178] width 405 height 227
click at [278, 116] on img "1825 Mixed Arola 32233" at bounding box center [280, 117] width 7 height 9
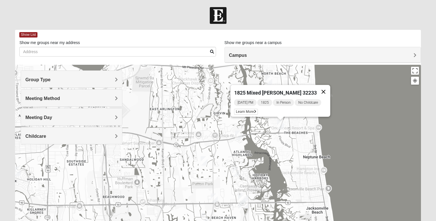
click at [322, 86] on button "Close" at bounding box center [324, 92] width 14 height 14
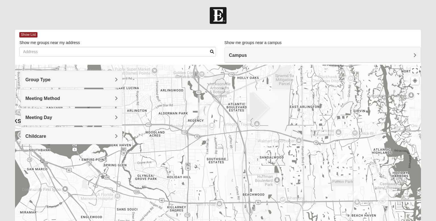
drag, startPoint x: 234, startPoint y: 115, endPoint x: 375, endPoint y: 113, distance: 141.6
click at [375, 113] on div at bounding box center [217, 178] width 405 height 227
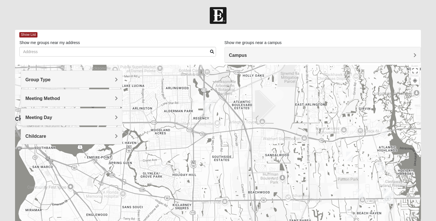
click at [166, 166] on div at bounding box center [217, 178] width 405 height 227
click at [165, 166] on img "1825 Mixed Shamet 32216" at bounding box center [162, 166] width 7 height 9
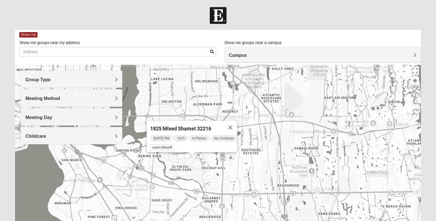
drag, startPoint x: 176, startPoint y: 171, endPoint x: 206, endPoint y: 165, distance: 30.2
click at [206, 165] on div "1825 Mixed Shamet 32216 [DATE] PM 1825 In Person No Childcare Learn More" at bounding box center [217, 178] width 405 height 227
click at [237, 123] on button "Close" at bounding box center [230, 128] width 14 height 14
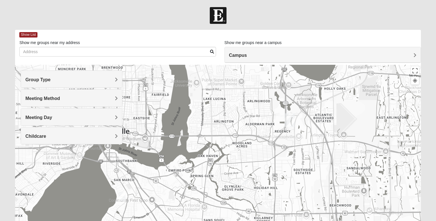
drag, startPoint x: 206, startPoint y: 141, endPoint x: 259, endPoint y: 161, distance: 56.6
click at [259, 161] on div at bounding box center [217, 178] width 405 height 227
click at [124, 197] on img "1825 Mixed Chamberlian/Hicks 32207" at bounding box center [122, 195] width 7 height 9
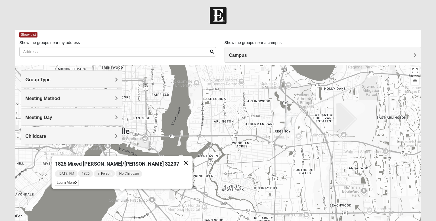
click at [179, 162] on button "Close" at bounding box center [186, 163] width 14 height 14
